Goal: Task Accomplishment & Management: Manage account settings

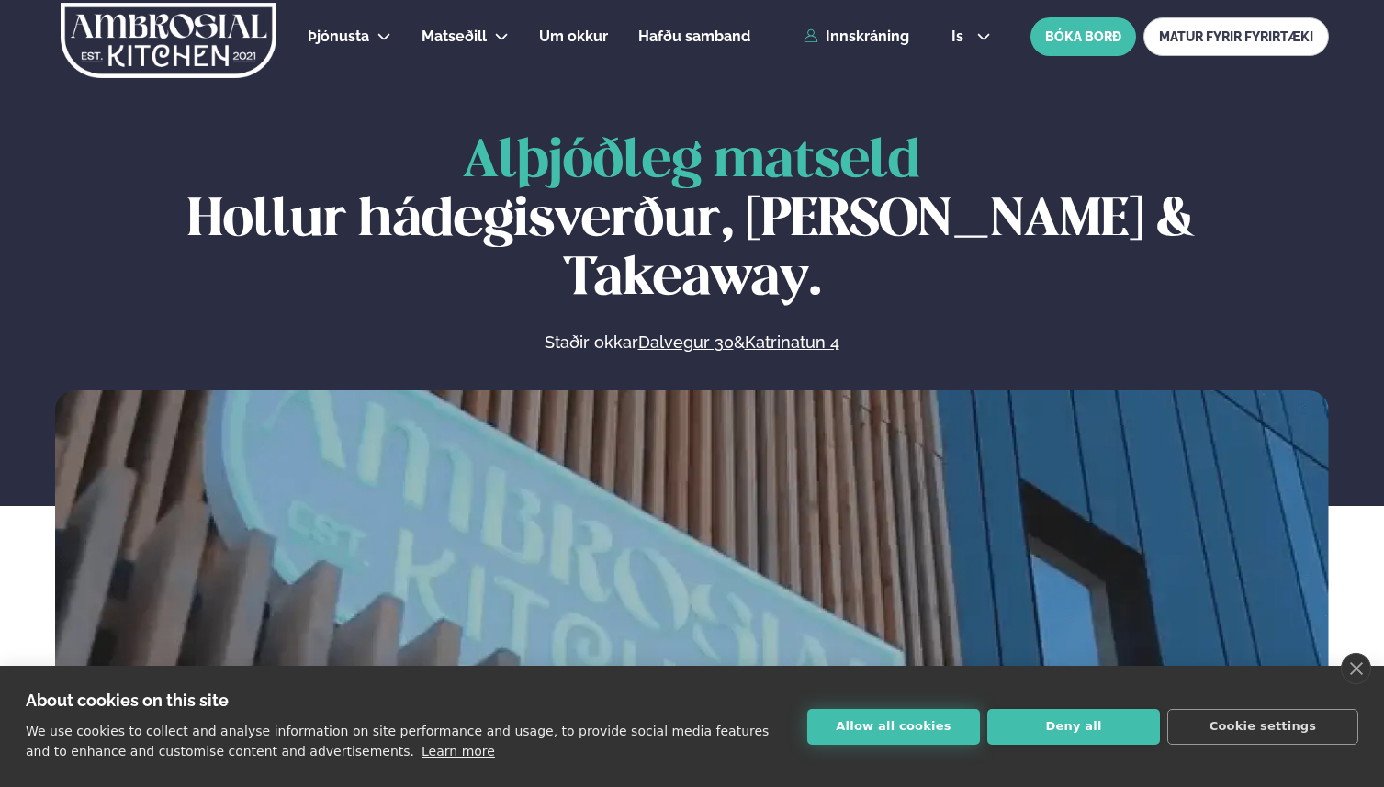
click at [924, 730] on button "Allow all cookies" at bounding box center [893, 727] width 173 height 36
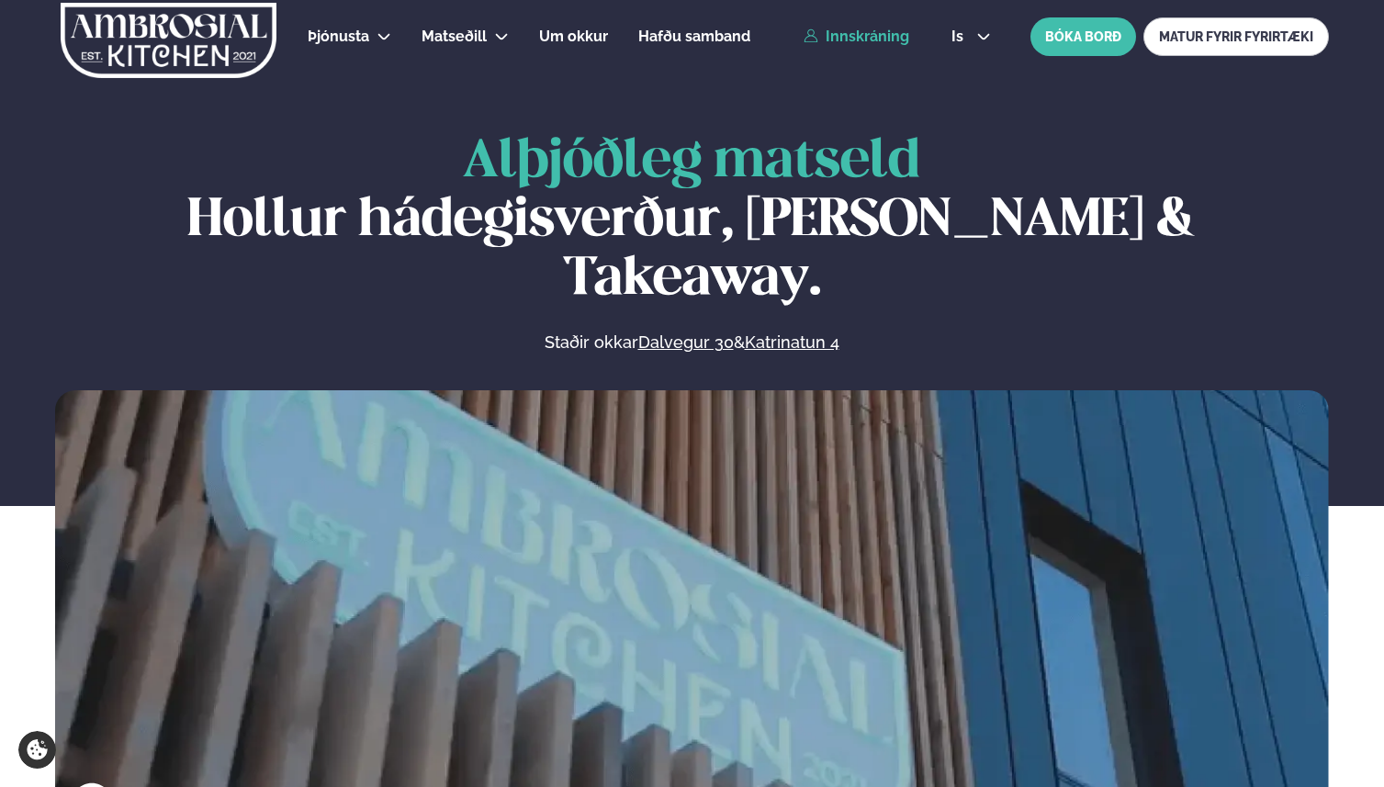
click at [862, 31] on link "Innskráning" at bounding box center [856, 36] width 106 height 17
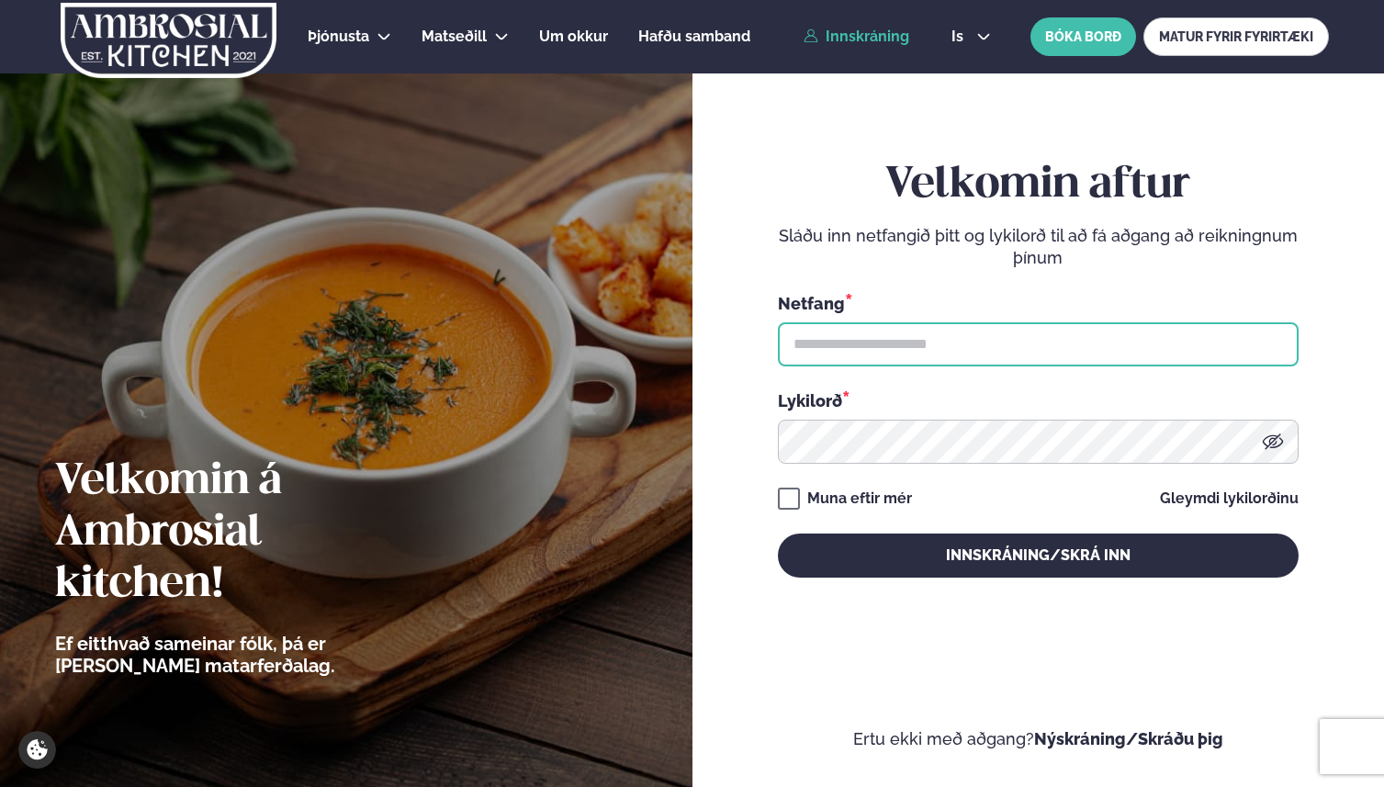
click at [1072, 354] on input "text" at bounding box center [1038, 344] width 521 height 44
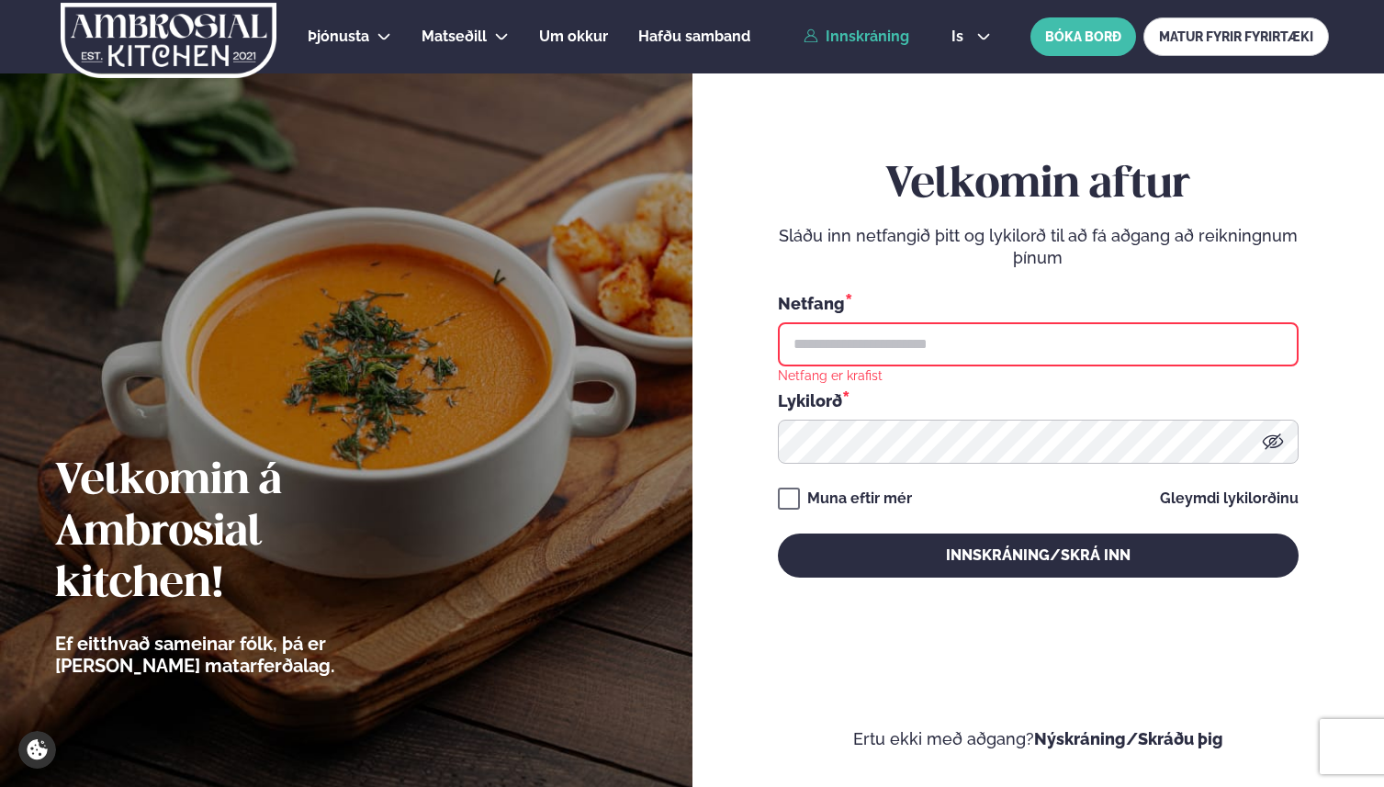
type input "*********"
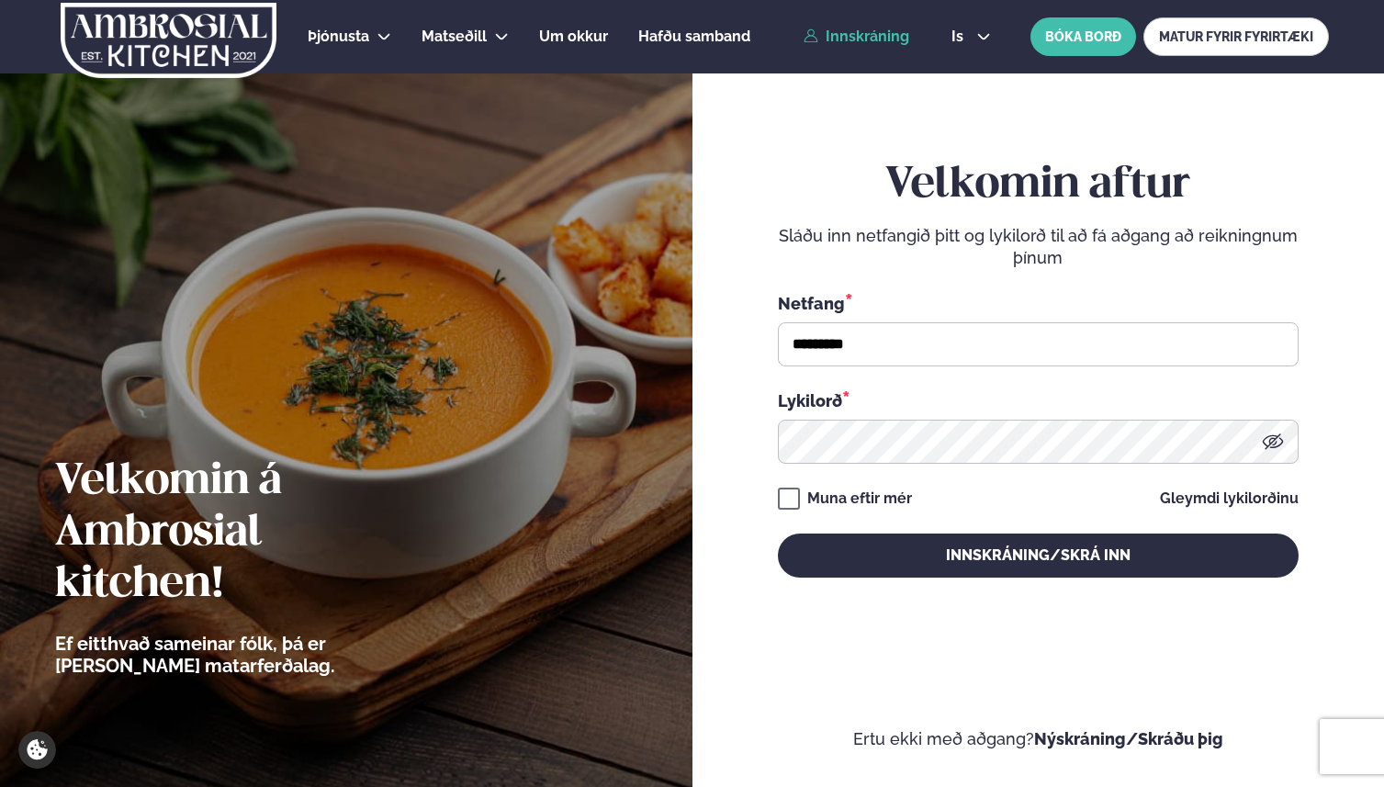
click at [1281, 433] on icon at bounding box center [1273, 442] width 22 height 22
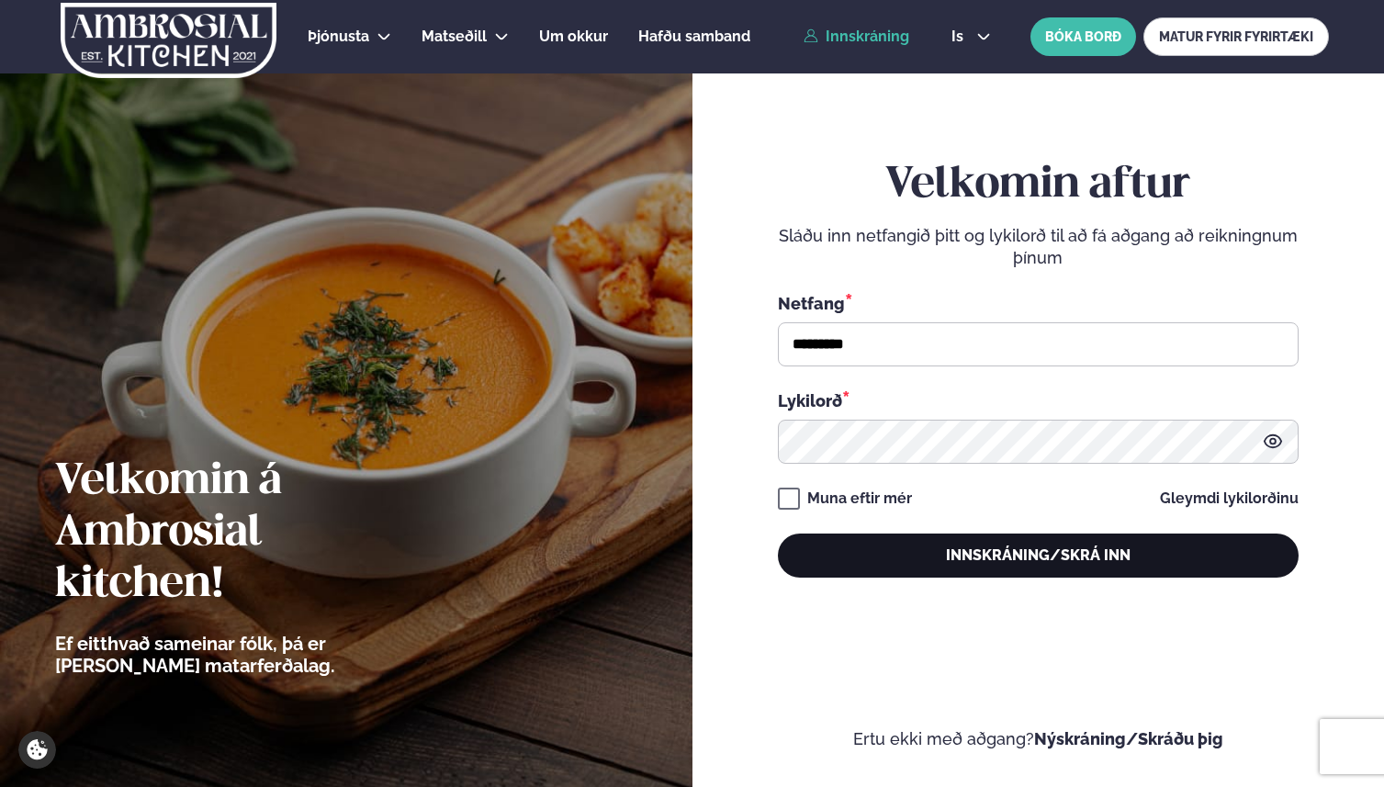
click at [803, 560] on button "Innskráning/Skrá inn" at bounding box center [1038, 556] width 521 height 44
